Goal: Information Seeking & Learning: Learn about a topic

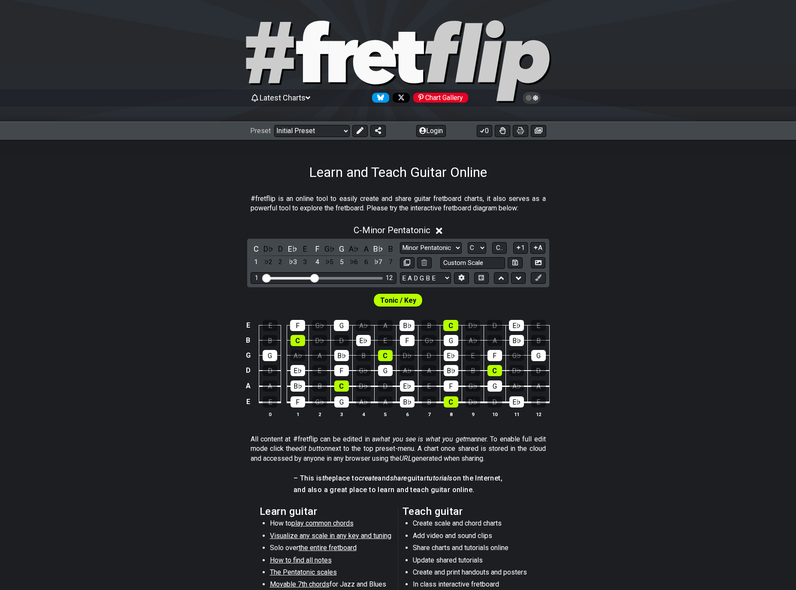
click at [378, 101] on div "Follow #fretflip at Bluesky" at bounding box center [380, 98] width 17 height 10
click at [399, 96] on div "Follow #fretflip at X" at bounding box center [401, 98] width 17 height 10
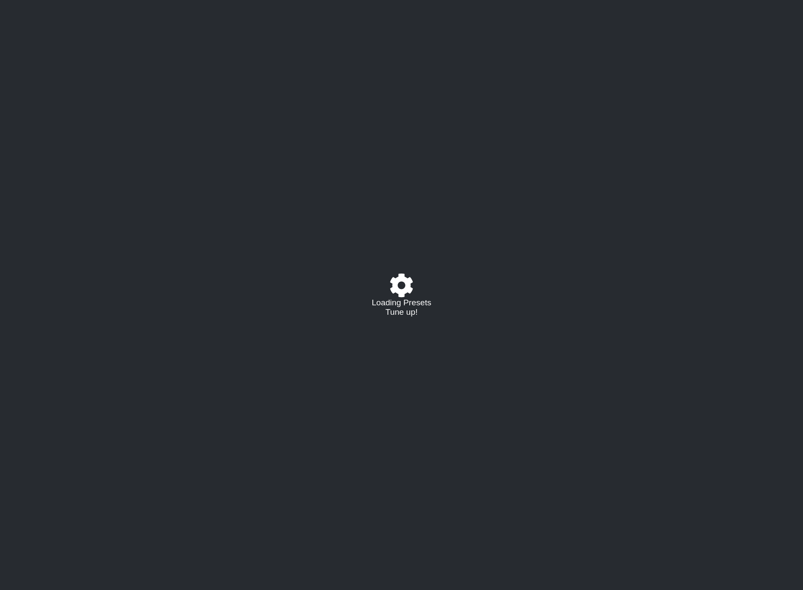
select select "/024GKKGPR"
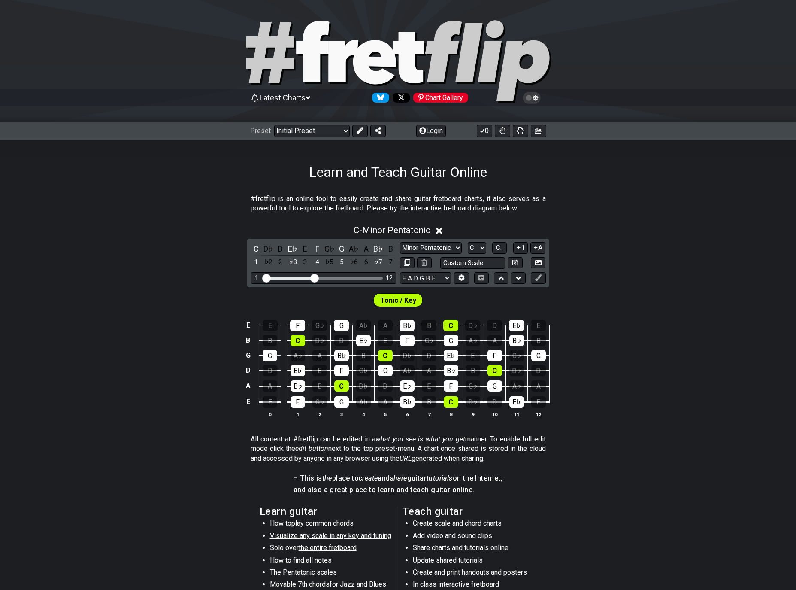
click at [441, 231] on icon at bounding box center [439, 231] width 6 height 6
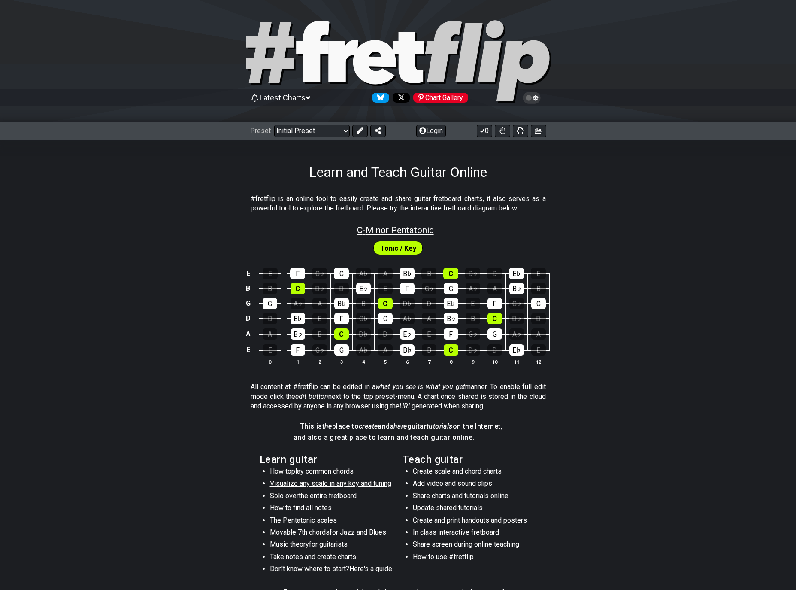
click at [381, 232] on span "C - Minor Pentatonic" at bounding box center [395, 230] width 77 height 10
select select "C"
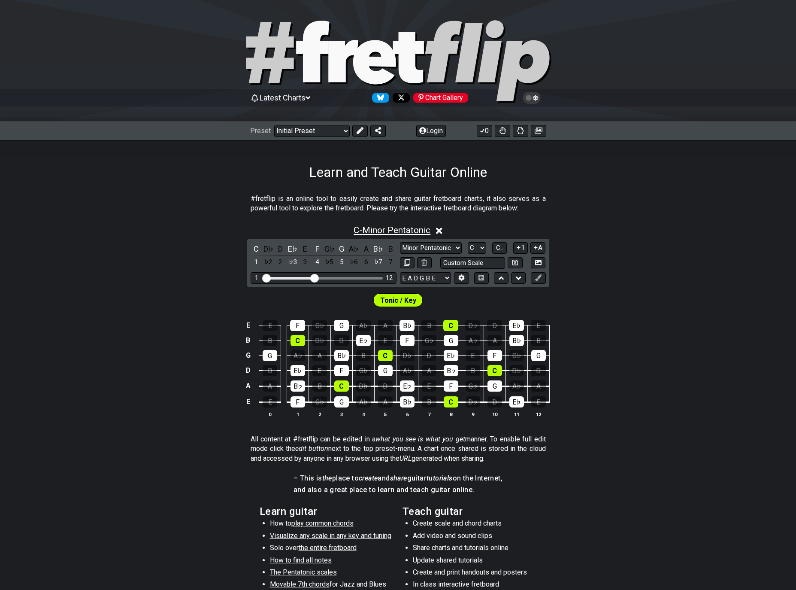
click at [373, 229] on span "C - Minor Pentatonic" at bounding box center [392, 230] width 77 height 10
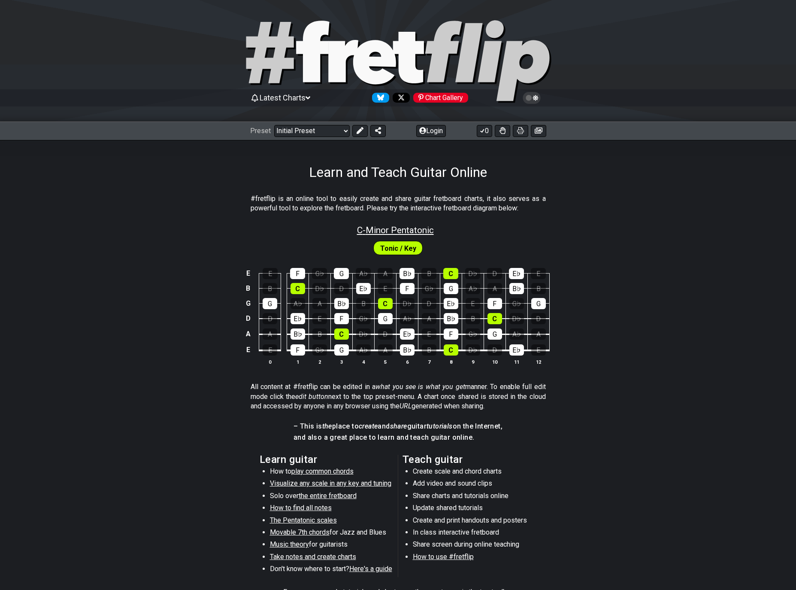
click at [375, 230] on span "C - Minor Pentatonic" at bounding box center [395, 230] width 77 height 10
select select "C"
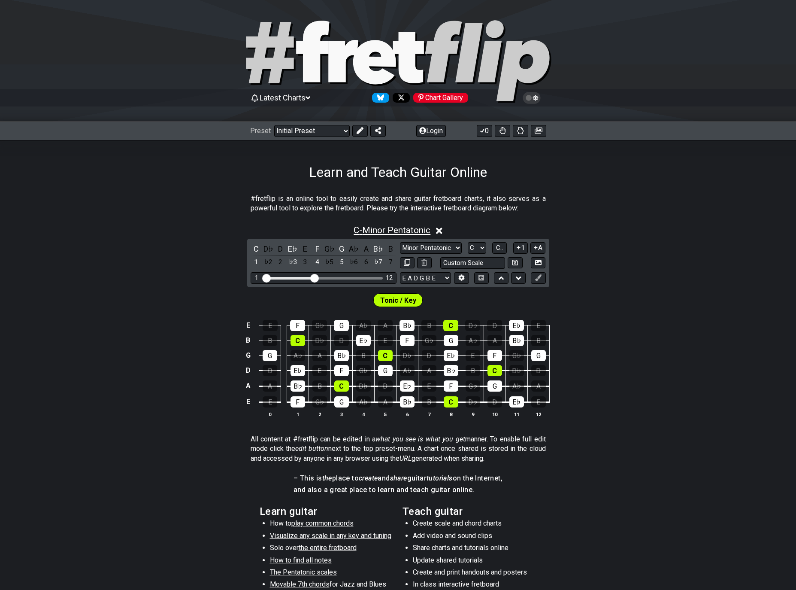
click at [379, 226] on span "C - Minor Pentatonic" at bounding box center [392, 230] width 77 height 10
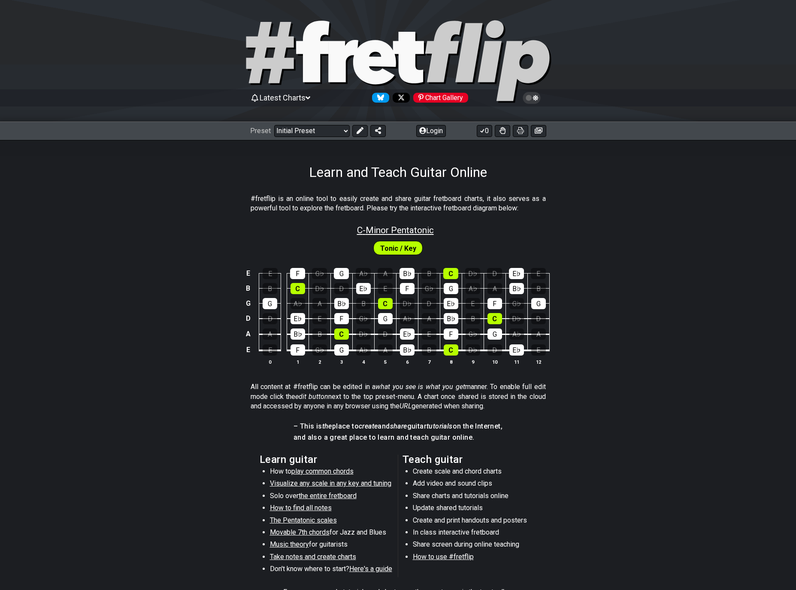
click at [374, 230] on span "C - Minor Pentatonic" at bounding box center [395, 230] width 77 height 10
select select "C"
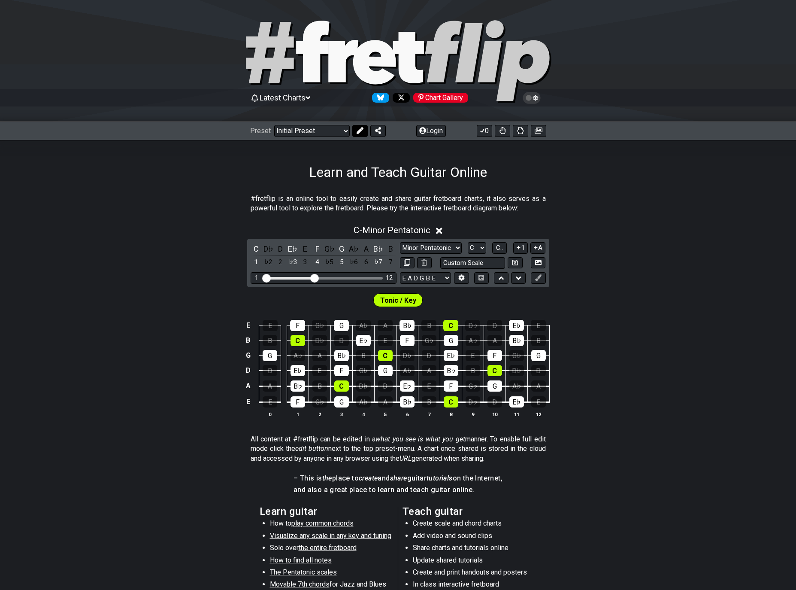
click at [358, 129] on icon at bounding box center [360, 130] width 7 height 7
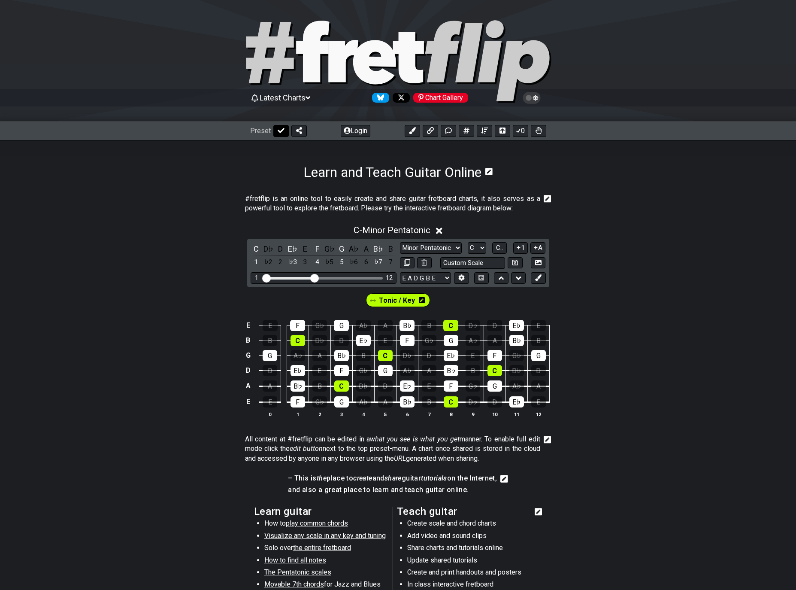
click at [281, 134] on icon at bounding box center [281, 130] width 7 height 7
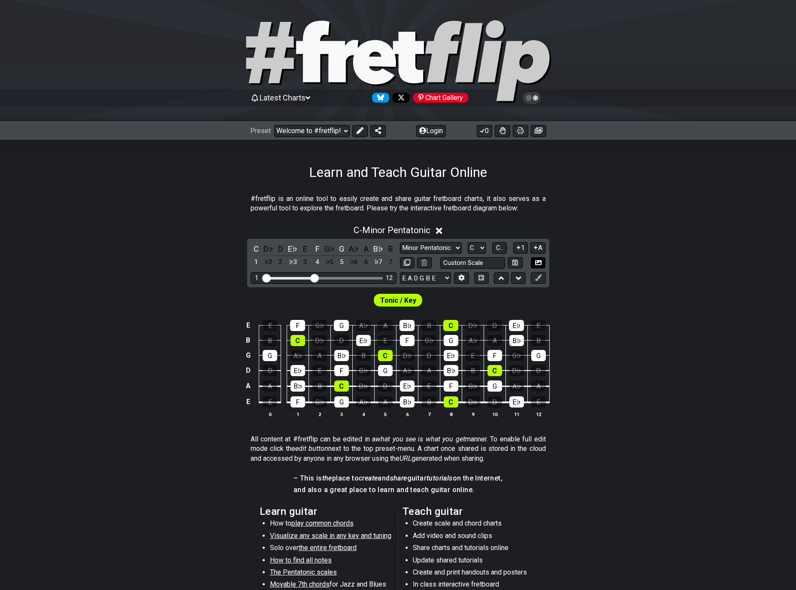
click at [540, 260] on icon at bounding box center [538, 262] width 6 height 6
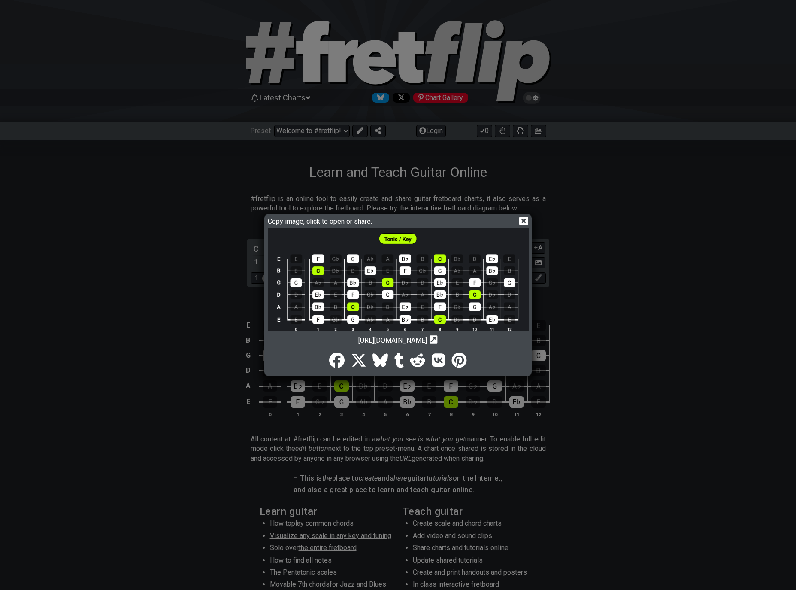
click at [451, 290] on img at bounding box center [398, 284] width 261 height 113
click at [524, 219] on icon at bounding box center [523, 220] width 9 height 9
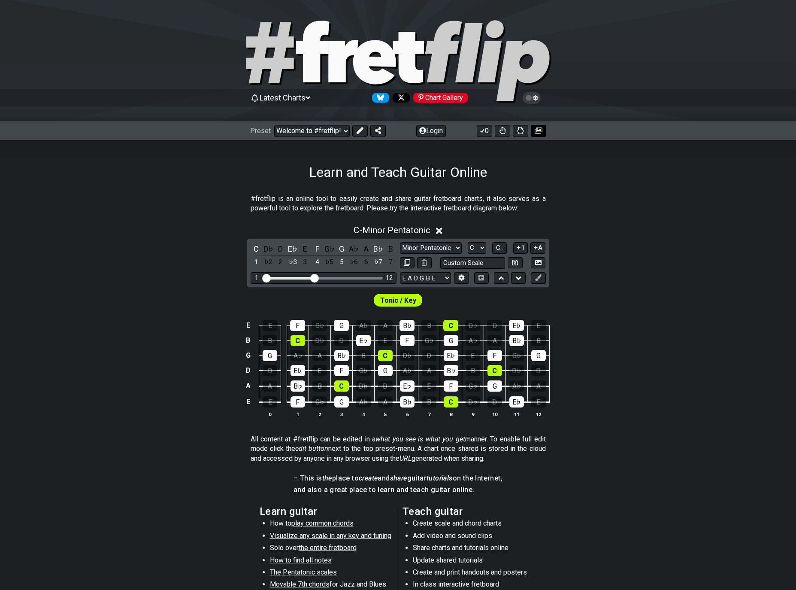
click at [541, 131] on icon at bounding box center [539, 130] width 8 height 7
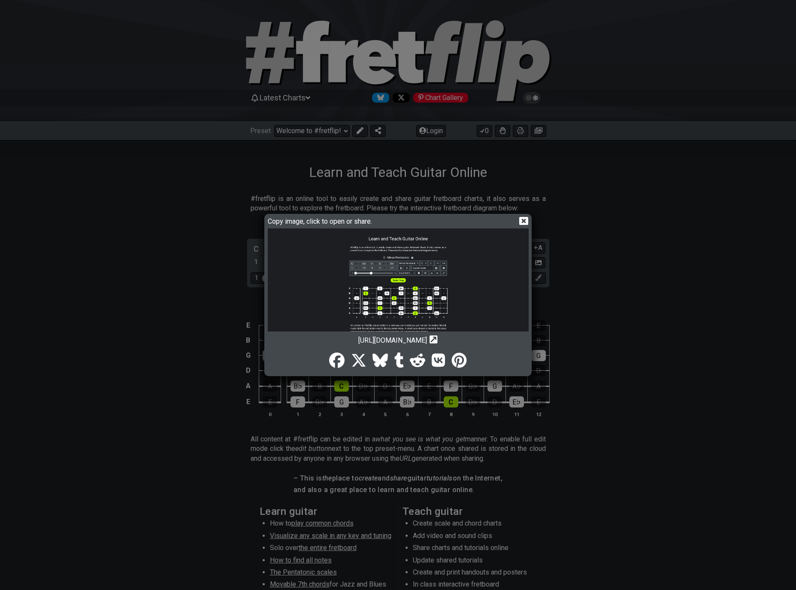
click at [524, 222] on icon at bounding box center [523, 221] width 9 height 8
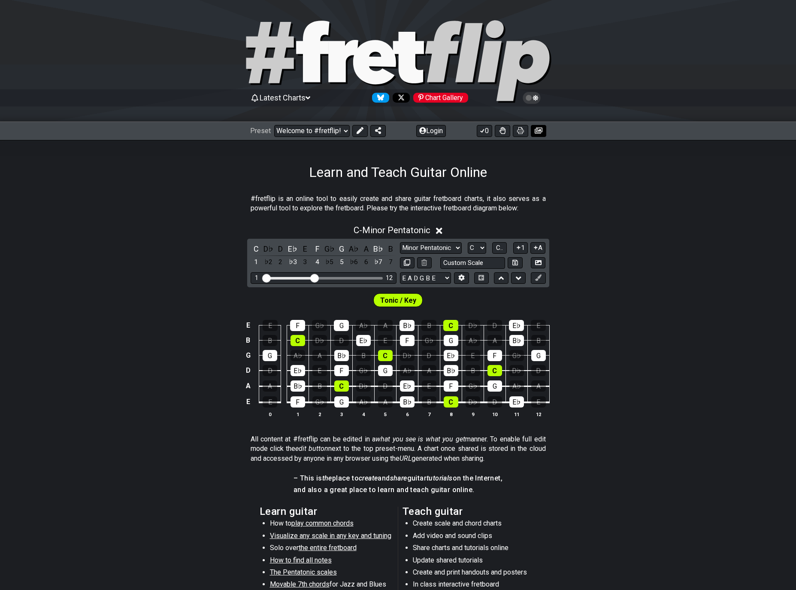
click at [539, 131] on icon at bounding box center [539, 131] width 8 height 6
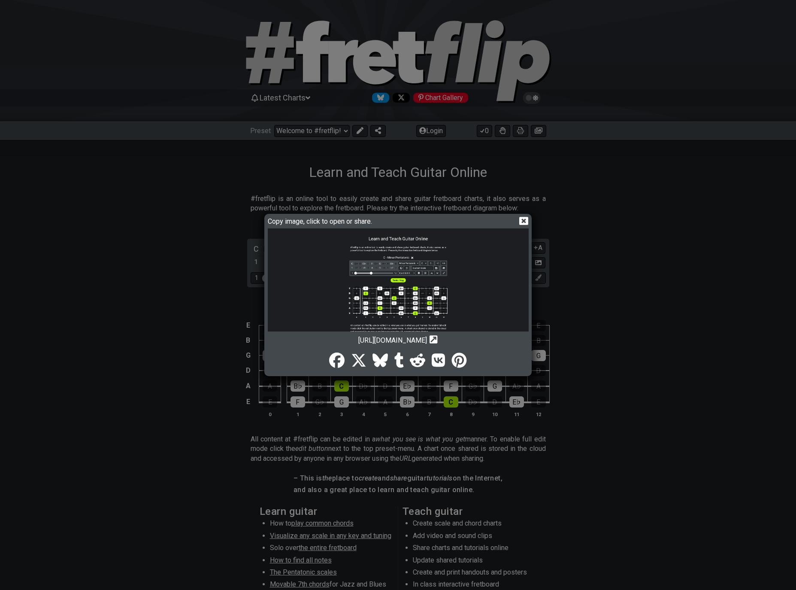
click at [523, 222] on icon at bounding box center [523, 221] width 9 height 8
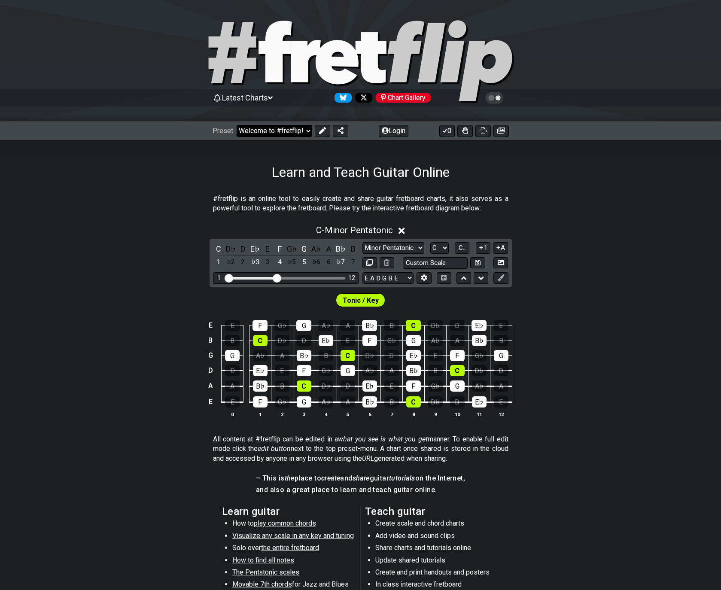
click at [289, 130] on select "Welcome to #fretflip! Initial Preset Custom Preset Minor Pentatonic Major Penta…" at bounding box center [275, 131] width 76 height 12
click at [237, 125] on select "Welcome to #fretflip! Initial Preset Custom Preset Minor Pentatonic Major Penta…" at bounding box center [275, 131] width 76 height 12
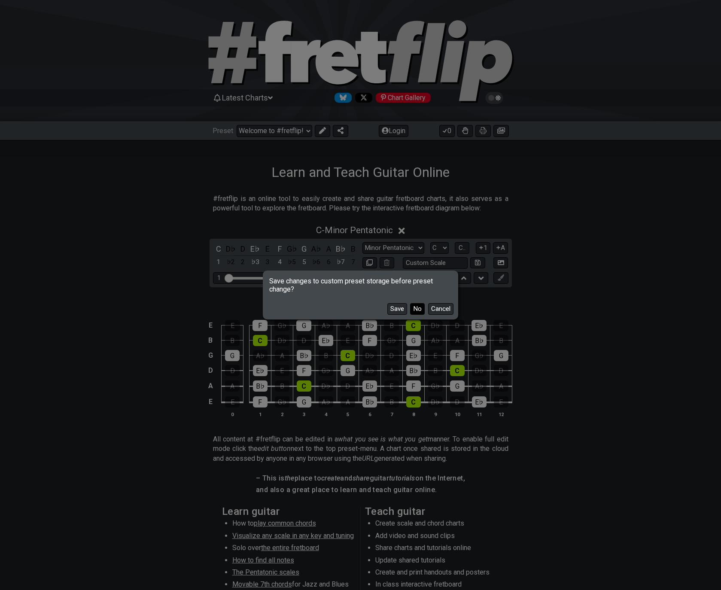
click at [417, 311] on button "No" at bounding box center [417, 309] width 15 height 12
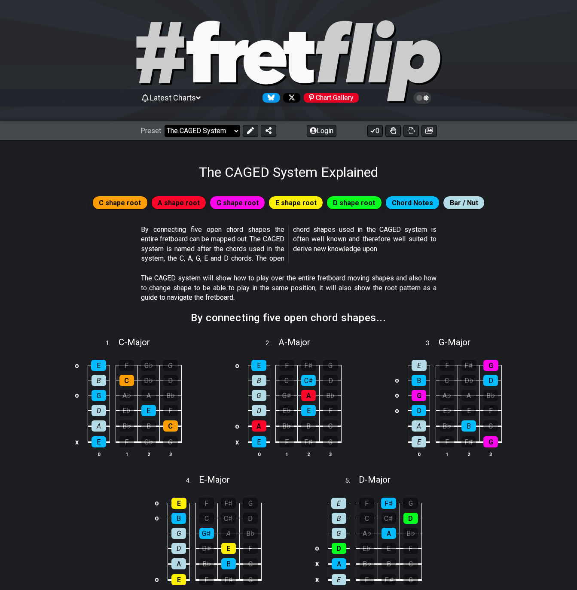
click at [196, 133] on select "Welcome to #fretflip! Initial Preset Custom Preset Minor Pentatonic Major Penta…" at bounding box center [202, 131] width 76 height 12
click at [164, 125] on select "Welcome to #fretflip! Initial Preset Custom Preset Minor Pentatonic Major Penta…" at bounding box center [202, 131] width 76 height 12
select select "/minor-pentatonic"
select select "C"
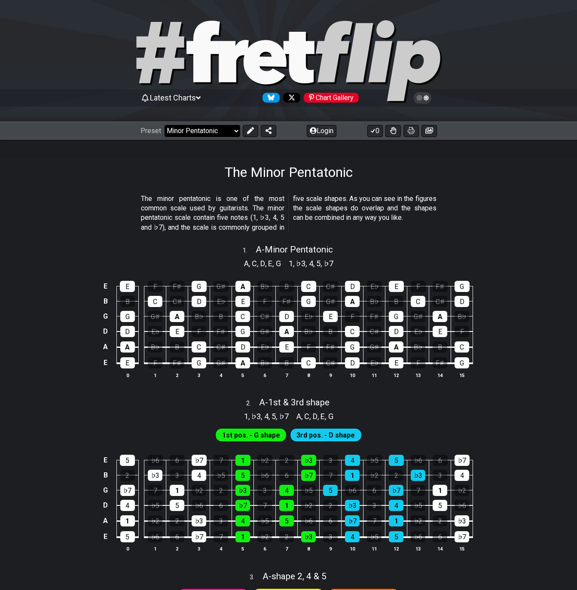
click at [190, 133] on select "Welcome to #fretflip! Initial Preset Custom Preset Minor Pentatonic Major Penta…" at bounding box center [202, 131] width 76 height 12
click at [318, 99] on div "Chart Gallery" at bounding box center [331, 98] width 55 height 10
